Goal: Task Accomplishment & Management: Use online tool/utility

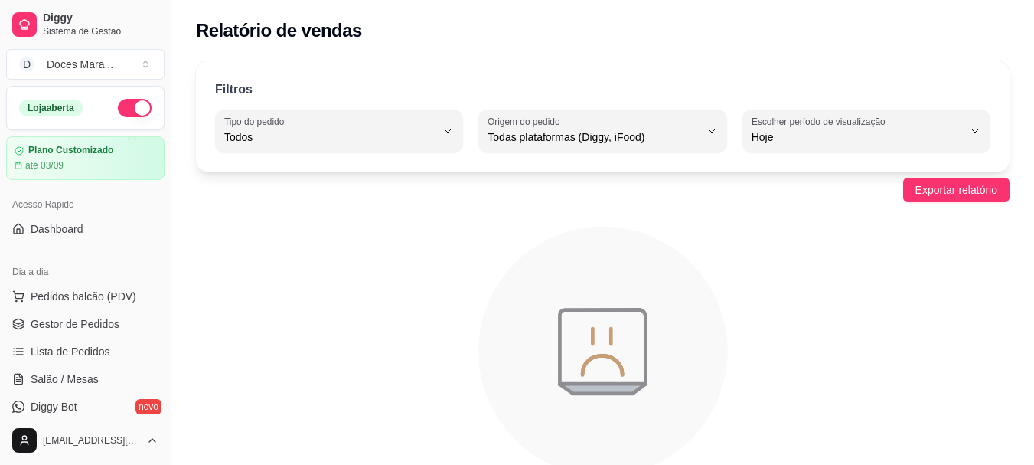
select select "ALL"
select select "0"
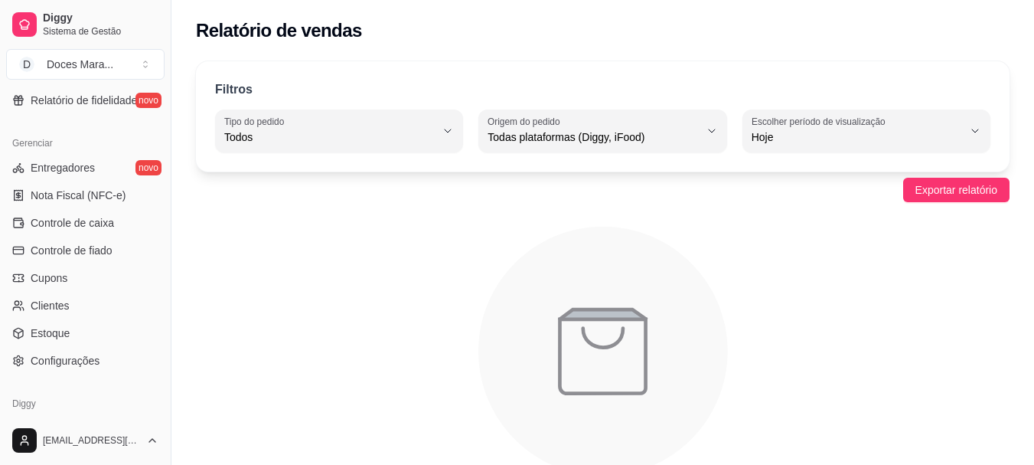
scroll to position [612, 0]
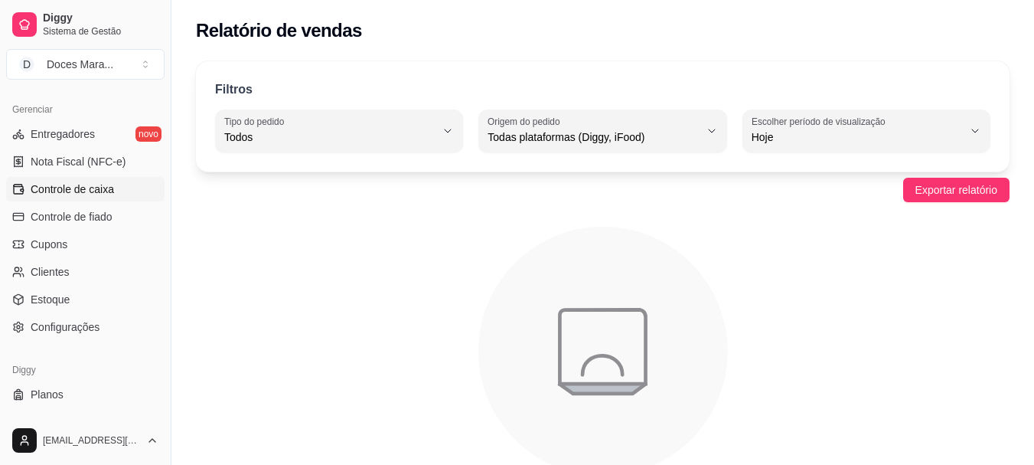
click at [73, 186] on span "Controle de caixa" at bounding box center [72, 188] width 83 height 15
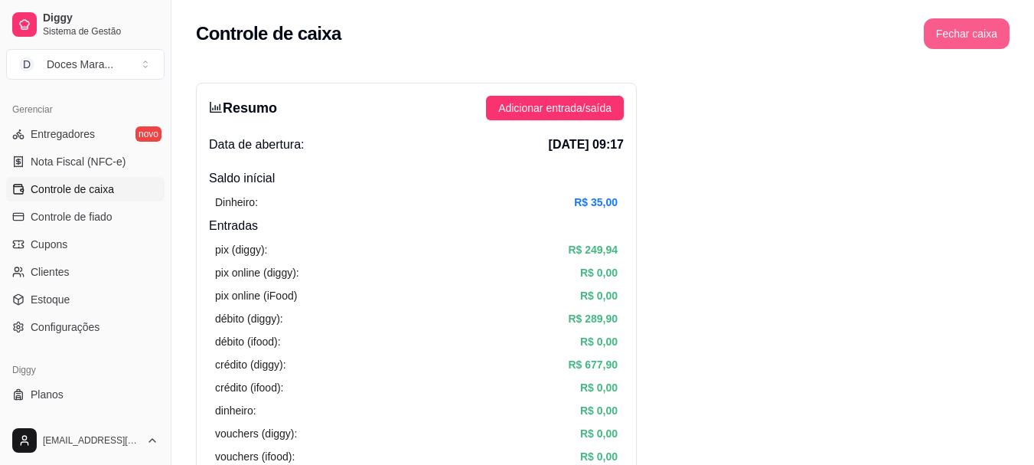
click at [986, 37] on button "Fechar caixa" at bounding box center [967, 33] width 86 height 31
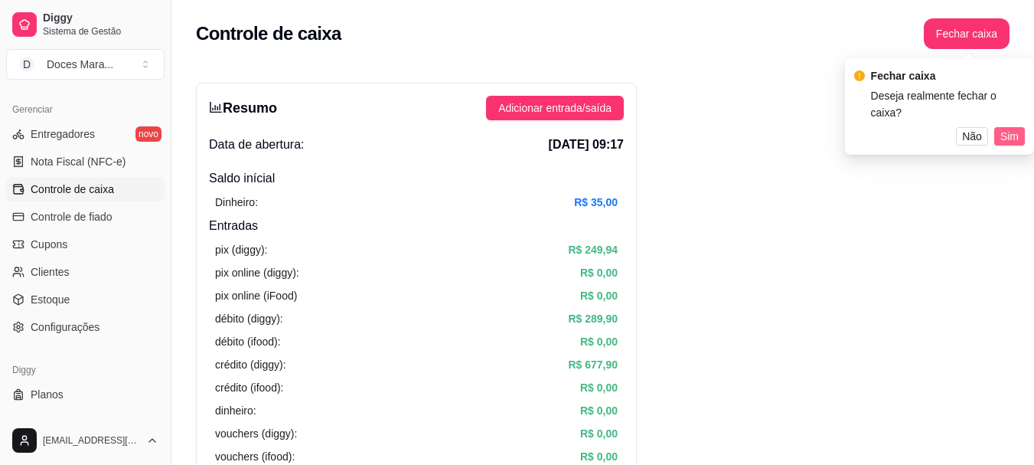
click at [1001, 128] on span "Sim" at bounding box center [1009, 136] width 18 height 17
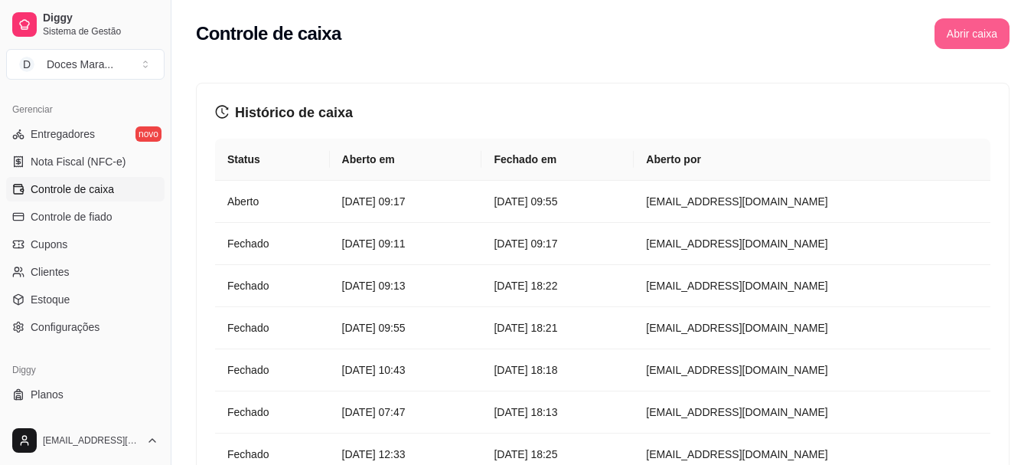
click at [967, 37] on button "Abrir caixa" at bounding box center [971, 33] width 75 height 31
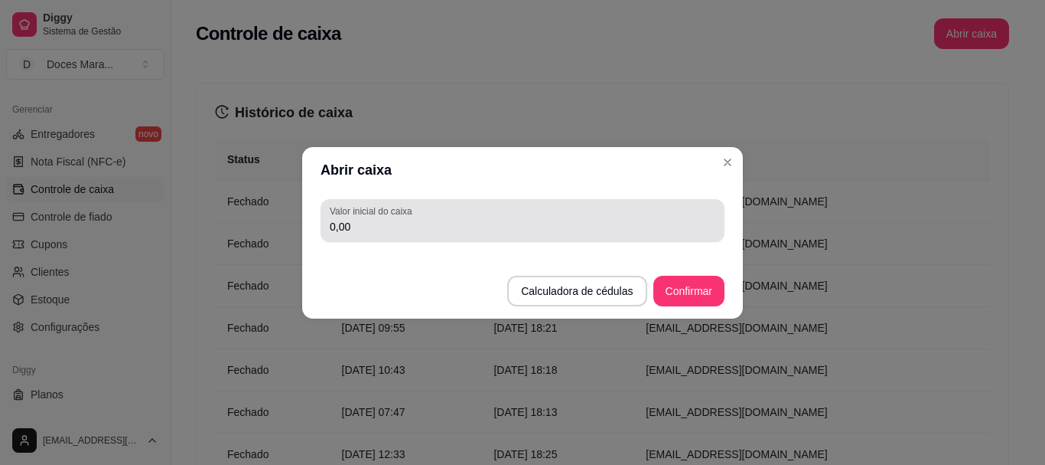
click at [372, 217] on div "0,00" at bounding box center [523, 220] width 386 height 31
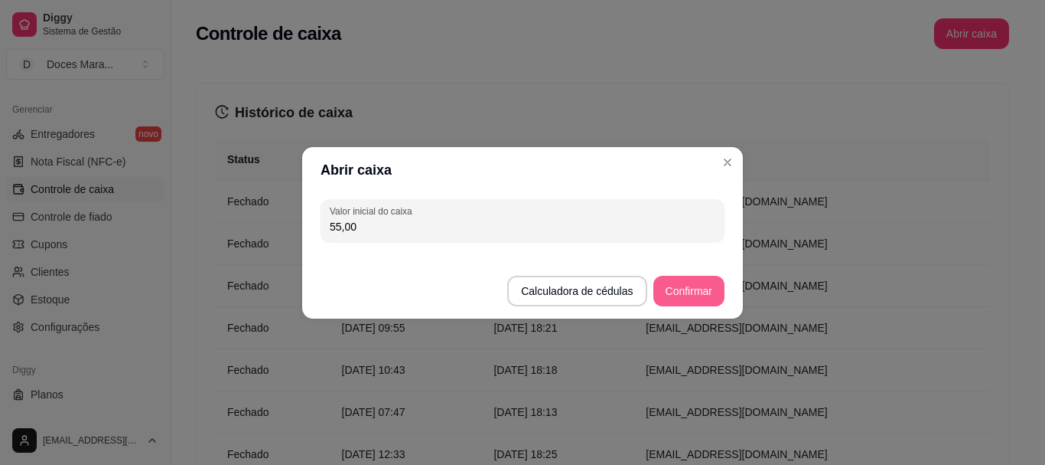
type input "55,00"
click at [706, 291] on button "Confirmar" at bounding box center [689, 290] width 70 height 30
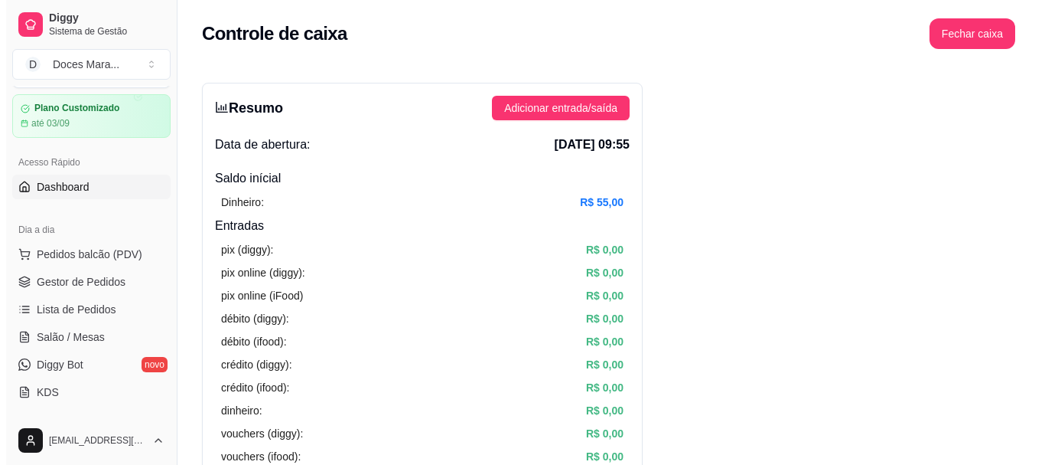
scroll to position [24, 0]
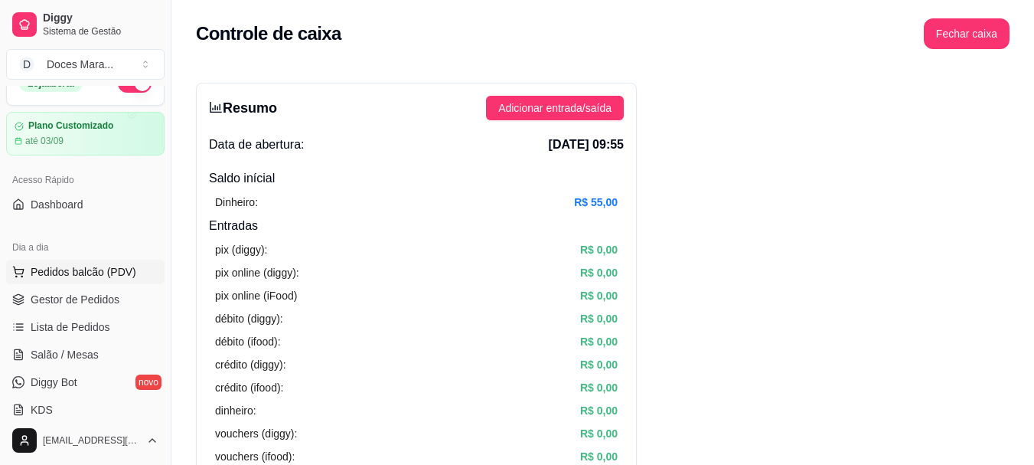
click at [79, 269] on span "Pedidos balcão (PDV)" at bounding box center [84, 271] width 106 height 15
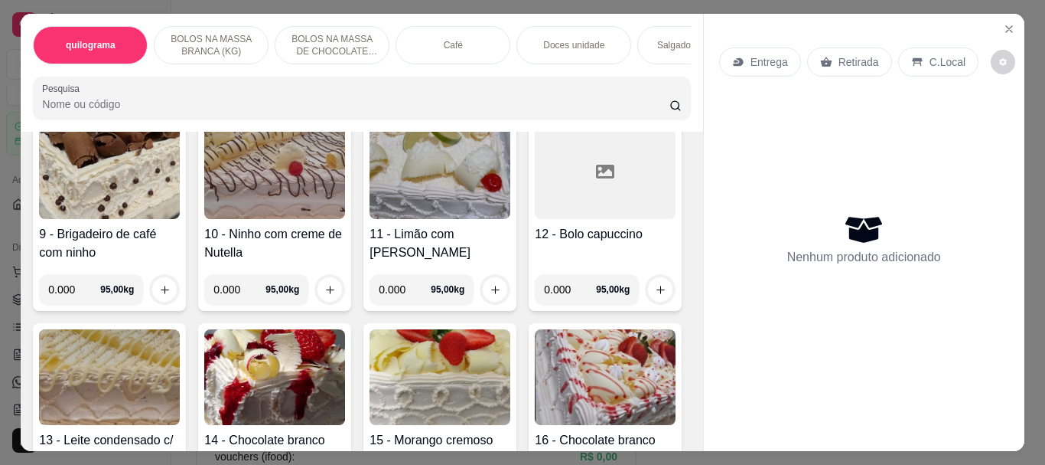
scroll to position [765, 0]
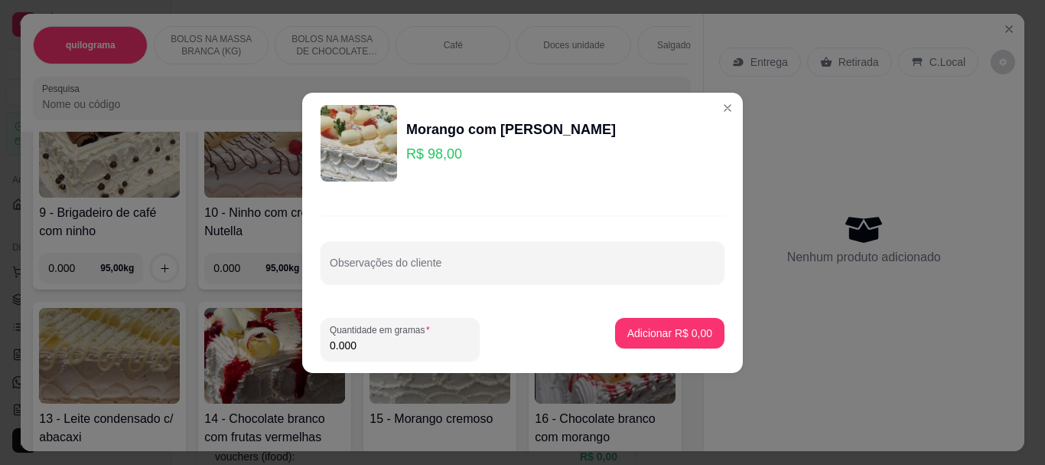
click at [360, 338] on input "0.000" at bounding box center [400, 344] width 141 height 15
type input "2.150"
click at [654, 327] on p "Adicionar R$ 210,70" at bounding box center [663, 332] width 97 height 15
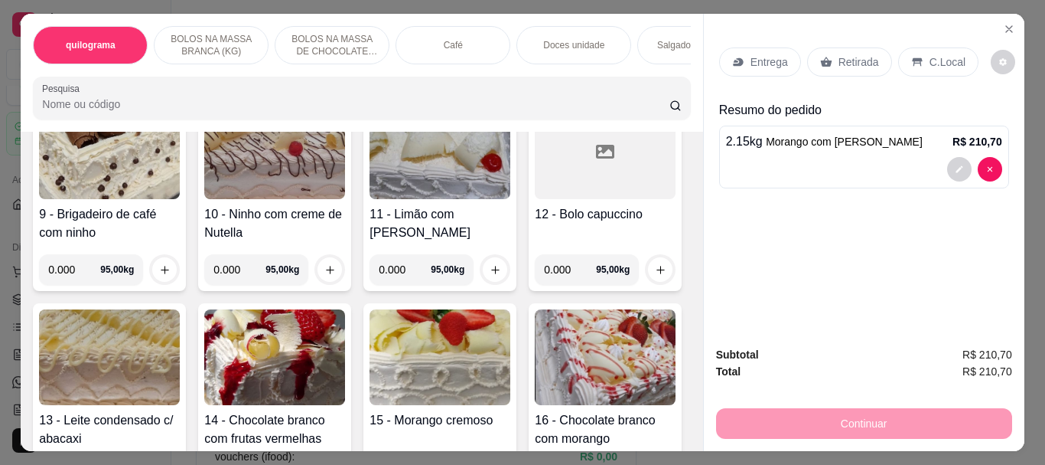
scroll to position [766, 0]
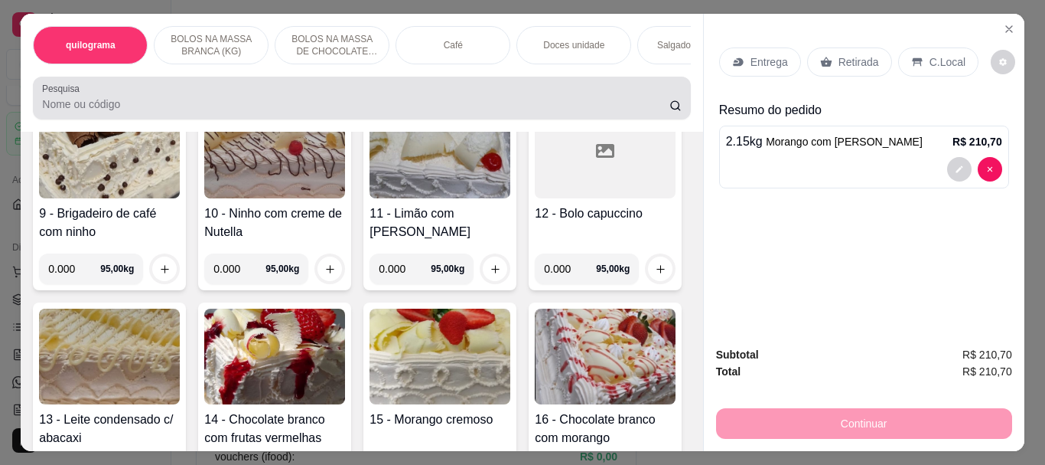
click at [118, 104] on input "Pesquisa" at bounding box center [356, 103] width 628 height 15
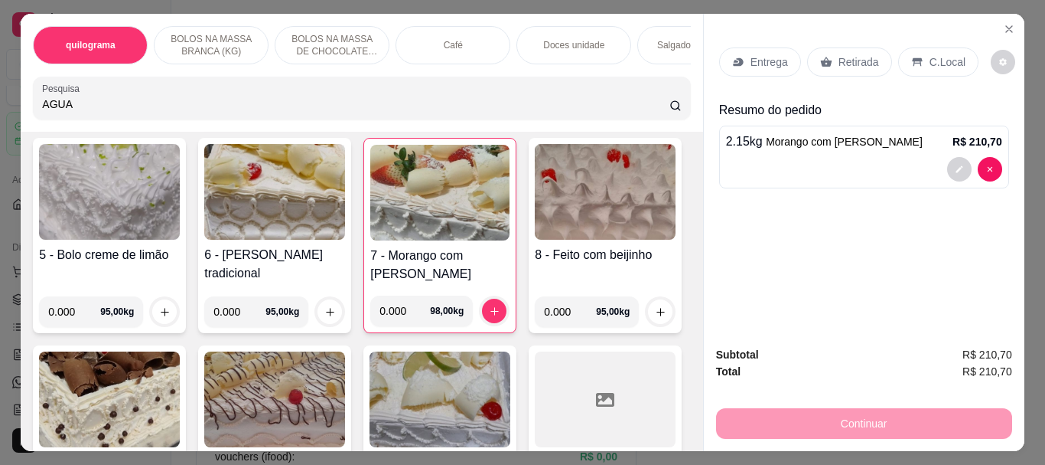
scroll to position [1015, 0]
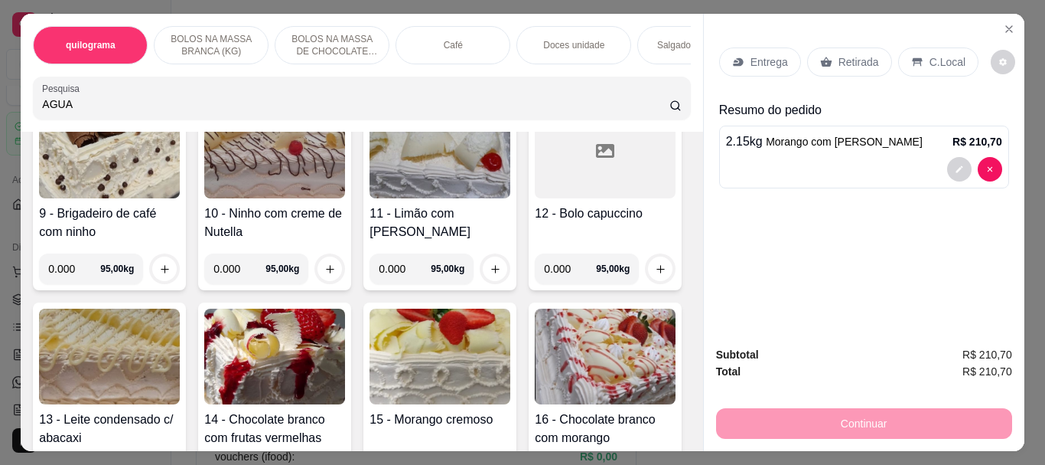
type input "AGUA"
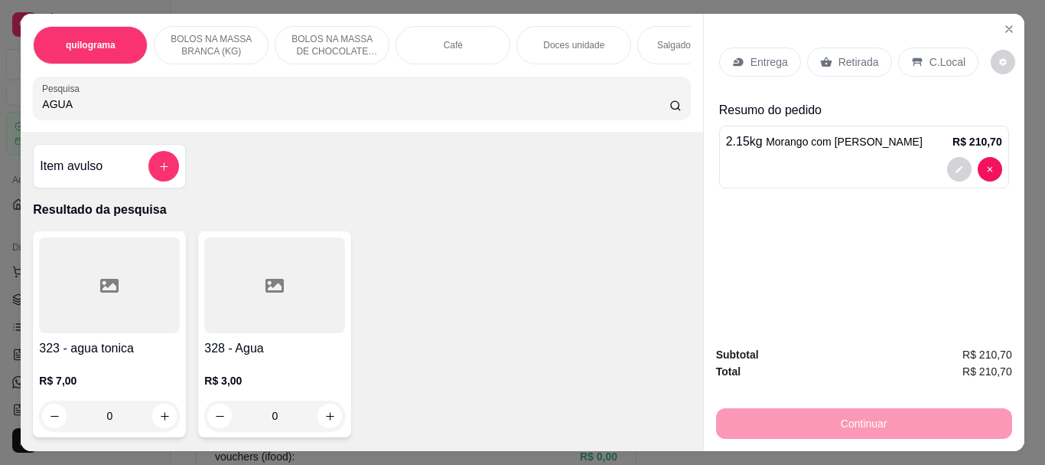
click at [279, 275] on div at bounding box center [274, 285] width 141 height 96
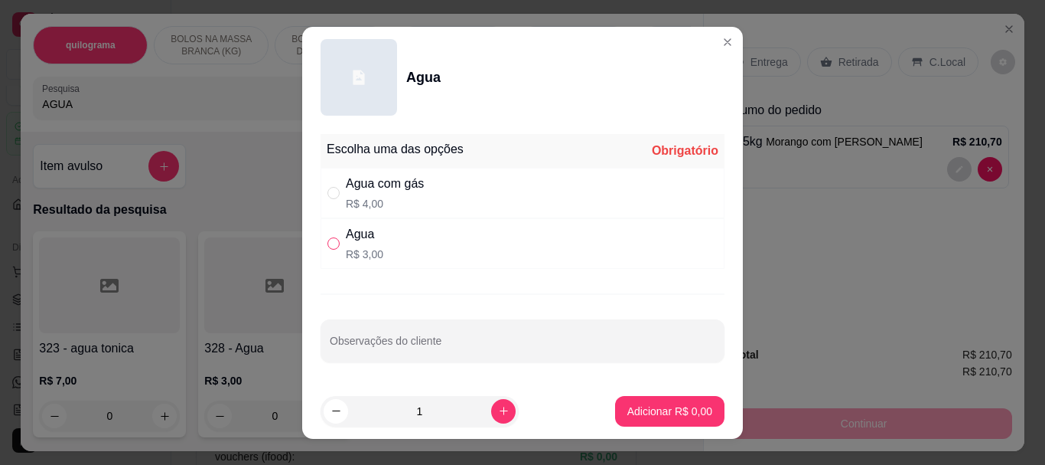
click at [328, 245] on input "" at bounding box center [334, 243] width 12 height 12
radio input "true"
click at [630, 399] on button "Adicionar R$ 3,00" at bounding box center [670, 411] width 106 height 30
type input "1"
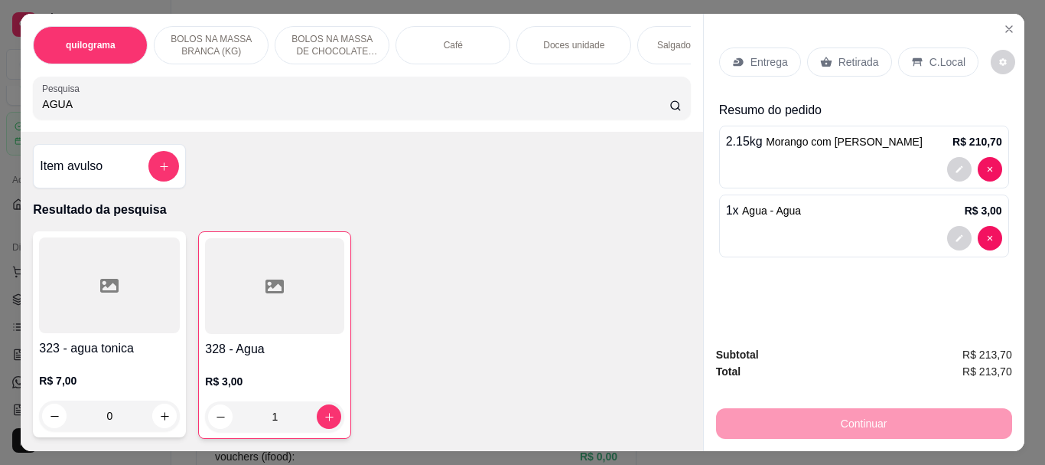
click at [74, 112] on input "AGUA" at bounding box center [356, 103] width 628 height 15
type input "A"
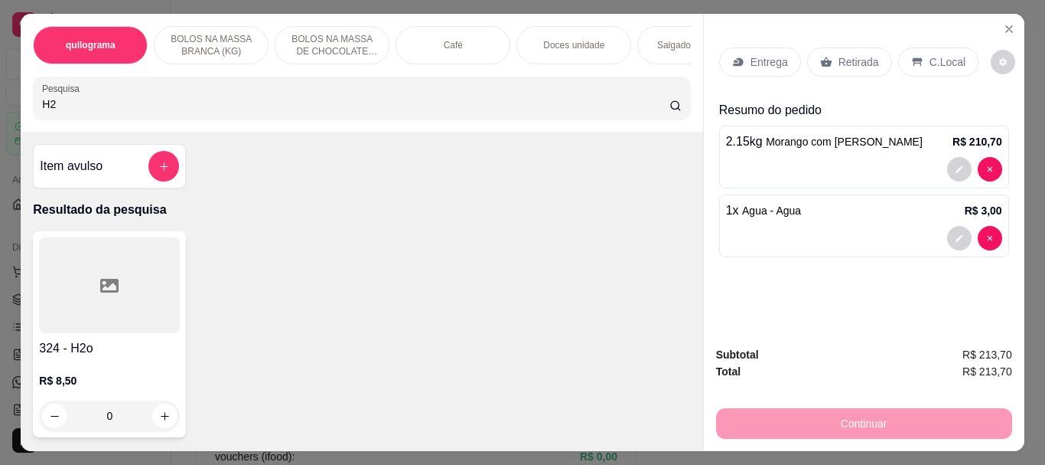
type input "H2"
click at [104, 306] on div at bounding box center [109, 285] width 141 height 96
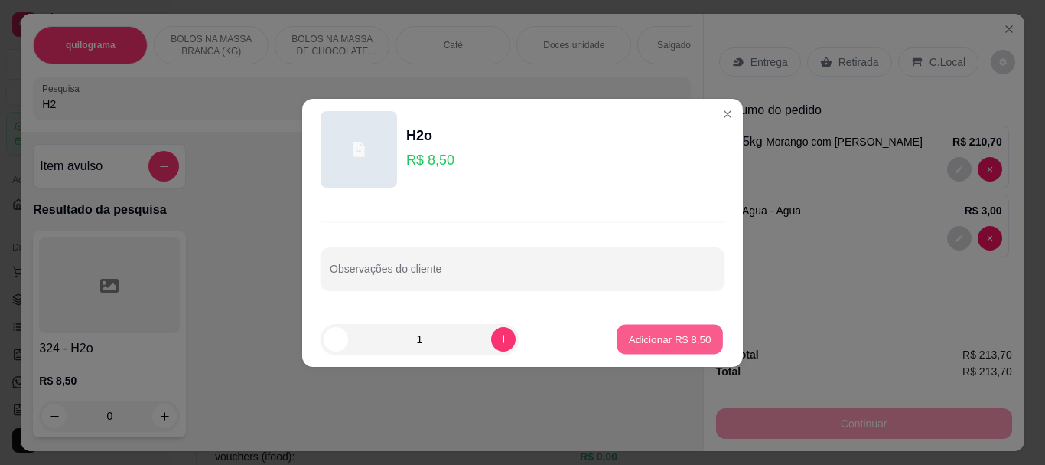
click at [668, 337] on p "Adicionar R$ 8,50" at bounding box center [669, 338] width 83 height 15
type input "1"
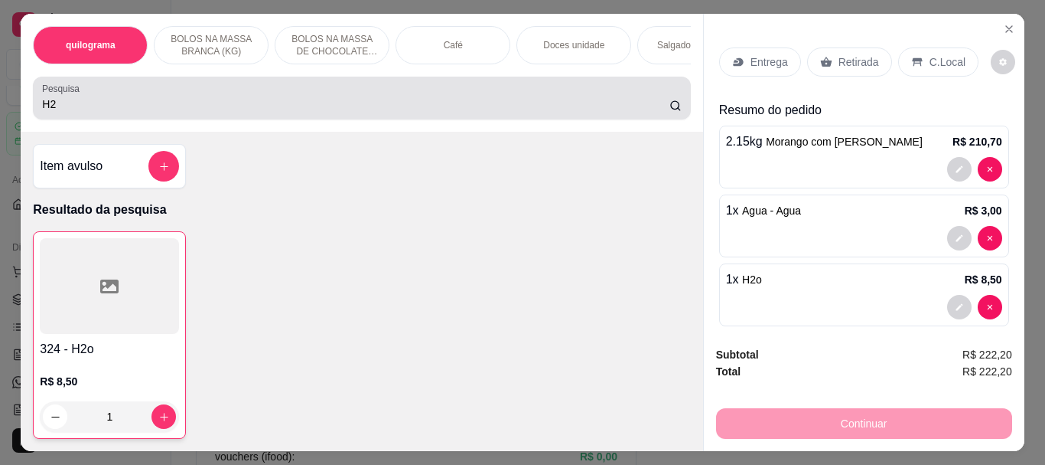
click at [50, 112] on input "H2" at bounding box center [356, 103] width 628 height 15
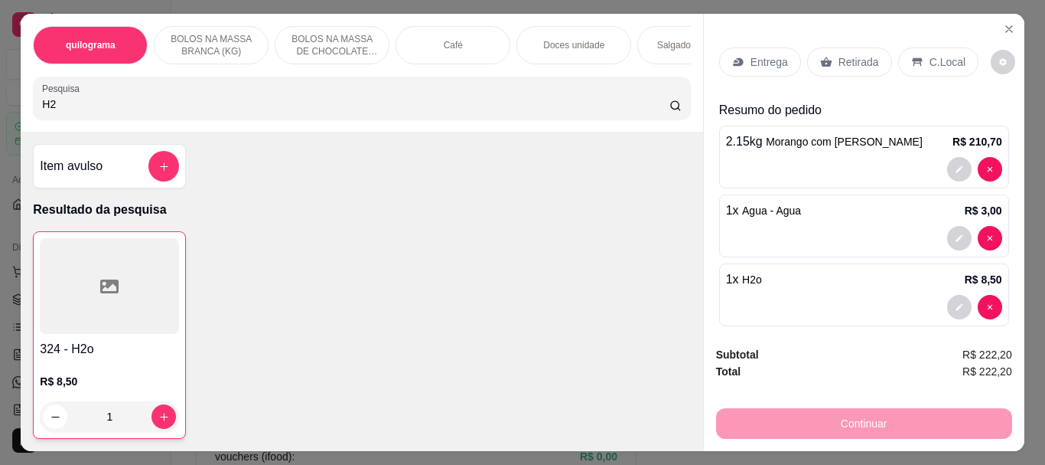
type input "H"
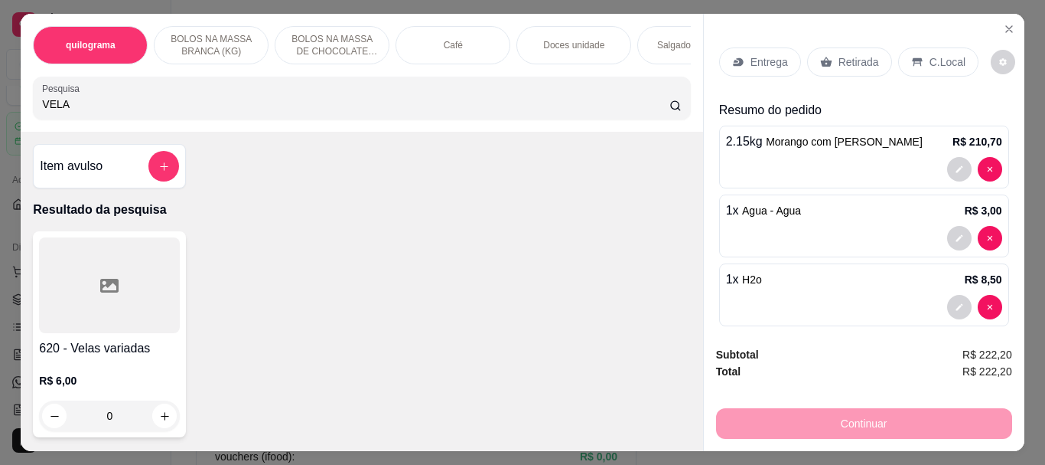
type input "VELA"
click at [106, 257] on div at bounding box center [109, 285] width 141 height 96
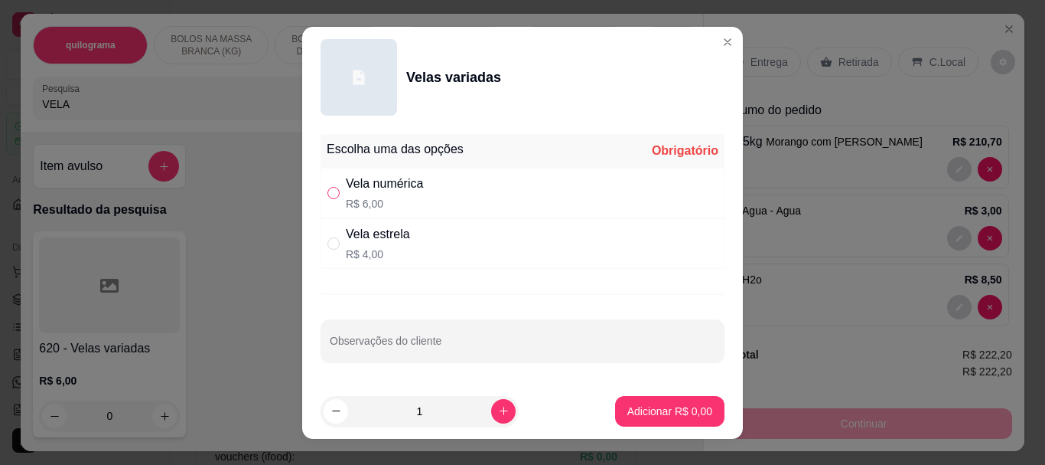
click at [330, 192] on input "" at bounding box center [334, 193] width 12 height 12
radio input "true"
click at [639, 402] on button "Adicionar R$ 6,00" at bounding box center [669, 411] width 109 height 31
type input "1"
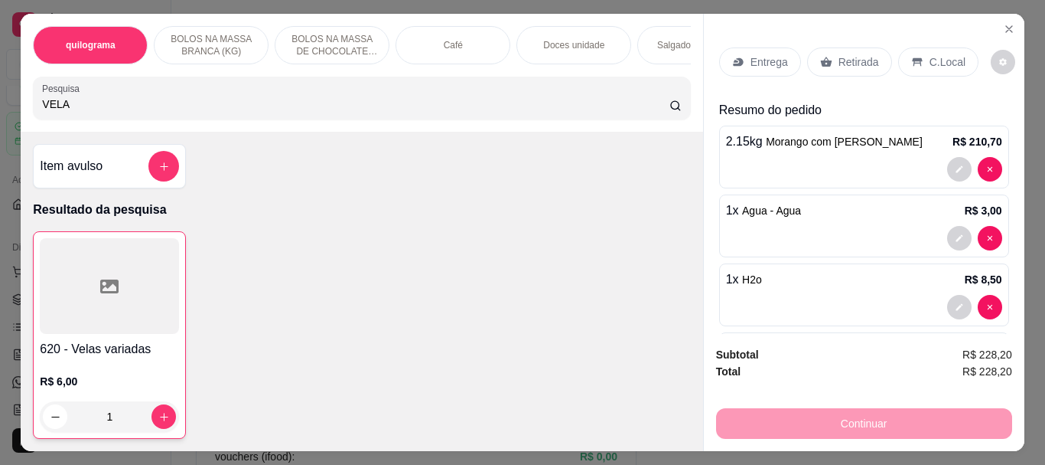
click at [851, 55] on p "Retirada" at bounding box center [859, 61] width 41 height 15
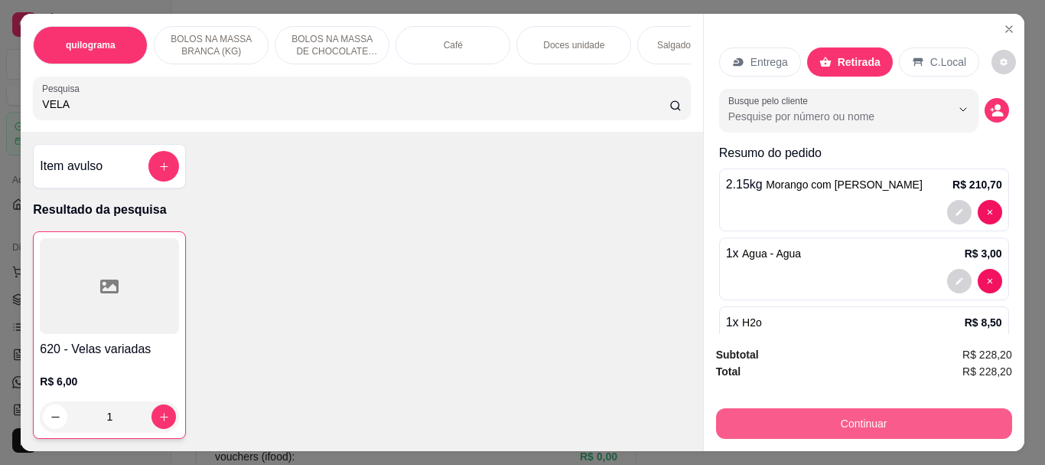
click at [850, 408] on button "Continuar" at bounding box center [864, 423] width 296 height 31
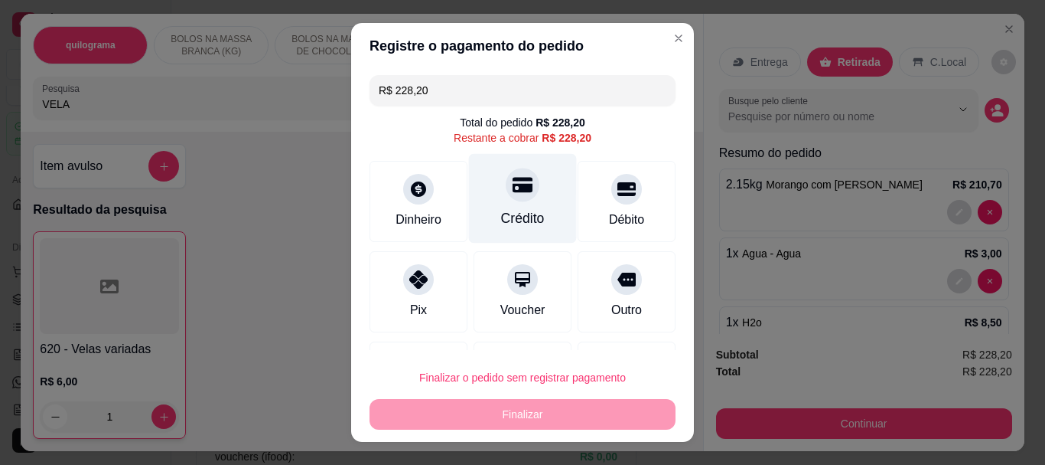
click at [506, 200] on div at bounding box center [523, 185] width 34 height 34
type input "R$ 0,00"
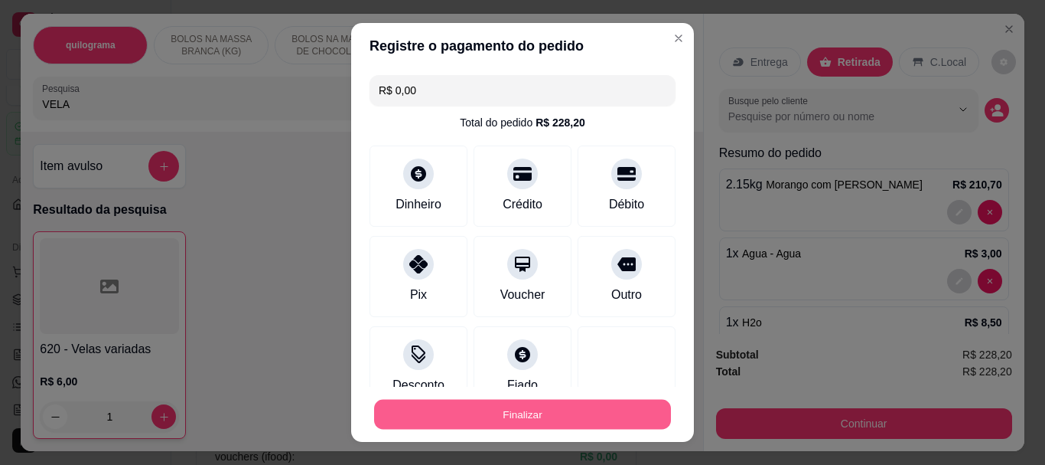
click at [516, 413] on button "Finalizar" at bounding box center [522, 414] width 297 height 30
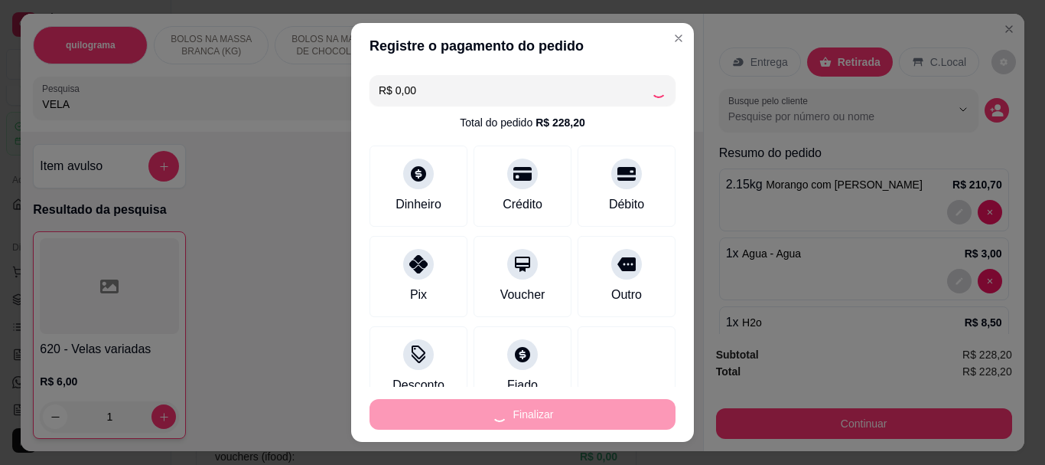
type input "0"
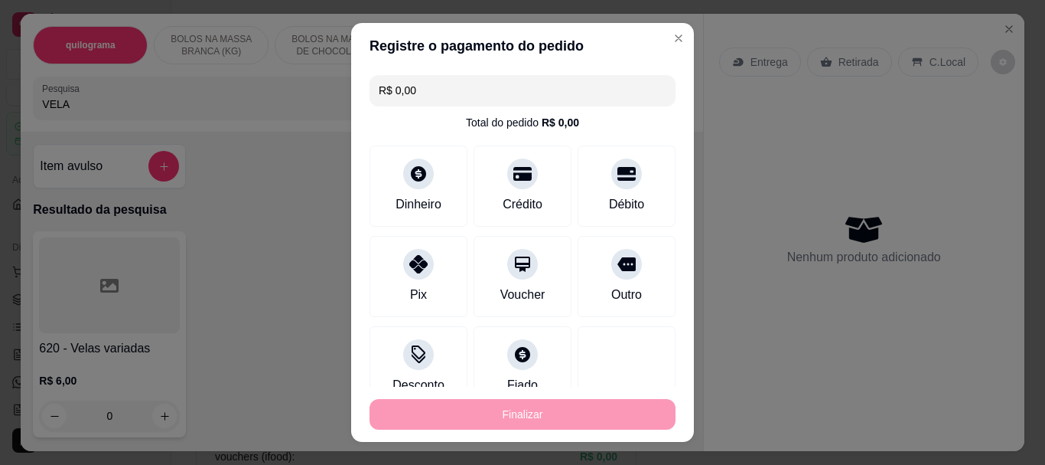
type input "-R$ 228,20"
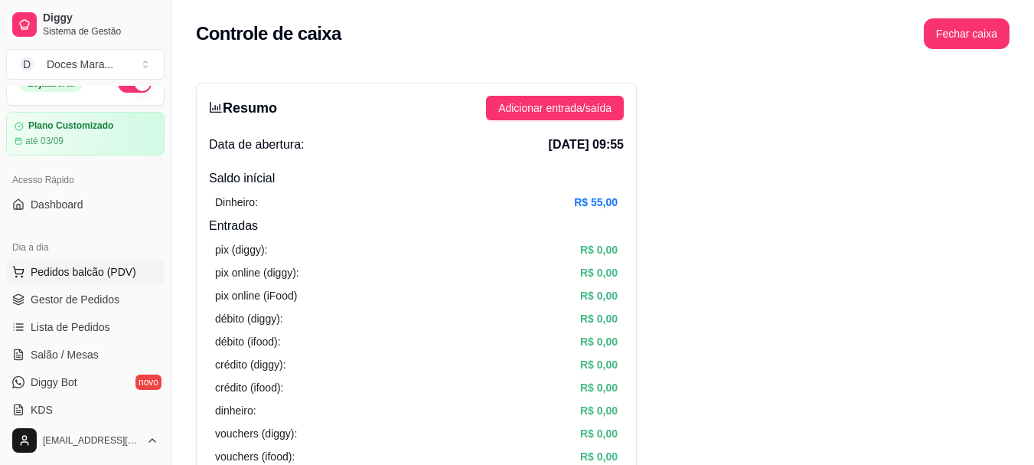
click at [75, 273] on span "Pedidos balcão (PDV)" at bounding box center [84, 271] width 106 height 15
